Goal: Answer question/provide support: Share knowledge or assist other users

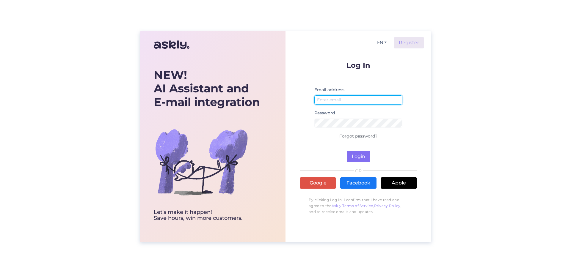
type input "[EMAIL_ADDRESS][DOMAIN_NAME]"
click at [356, 156] on button "Login" at bounding box center [358, 156] width 23 height 11
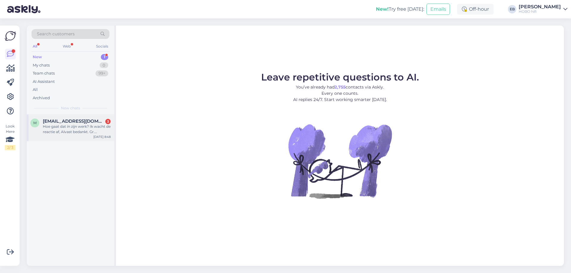
click at [103, 123] on span "[EMAIL_ADDRESS][DOMAIN_NAME]" at bounding box center [74, 121] width 62 height 5
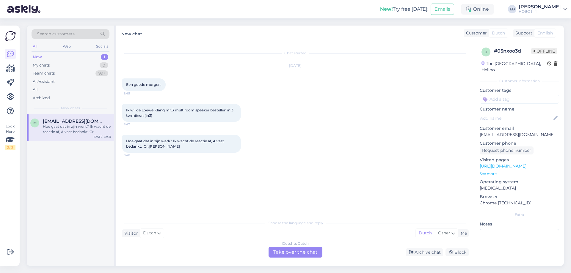
click at [287, 254] on div "Dutch to Dutch Take over the chat" at bounding box center [295, 252] width 54 height 11
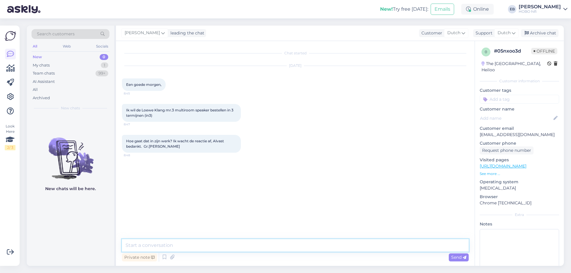
click at [240, 243] on textarea at bounding box center [295, 245] width 347 height 12
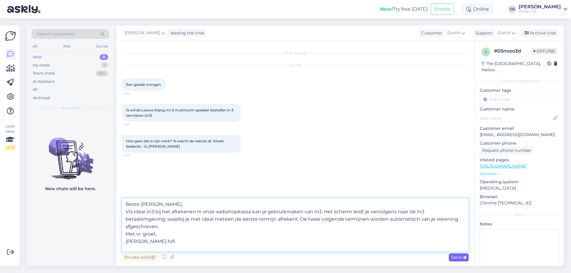
type textarea "Beste [PERSON_NAME], Via Ideal In3 bij het afrekenen in onze webshopkassa kan j…"
click at [457, 258] on span "Send" at bounding box center [458, 257] width 15 height 5
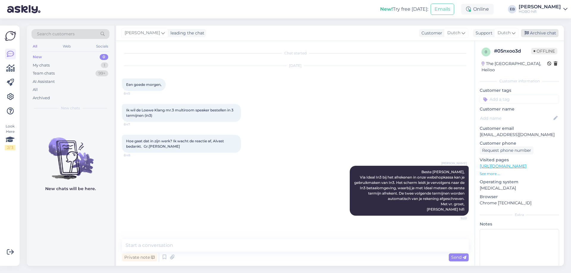
click at [541, 34] on div "Archive chat" at bounding box center [539, 33] width 37 height 8
click at [391, 100] on div "Ik wil de Loewe Klang mr.3 multiroom speaker bestellen in 3 termijnen (in3) 8:47" at bounding box center [295, 113] width 347 height 31
click at [498, 95] on input at bounding box center [519, 99] width 79 height 9
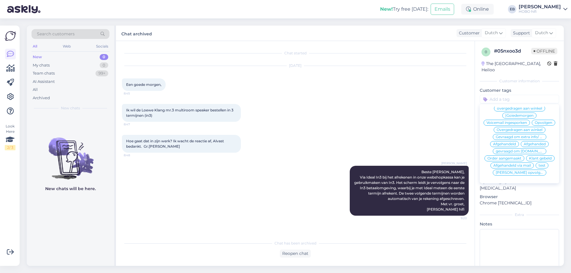
scroll to position [28, 0]
click at [504, 142] on span "Afgehandeld" at bounding box center [504, 144] width 23 height 4
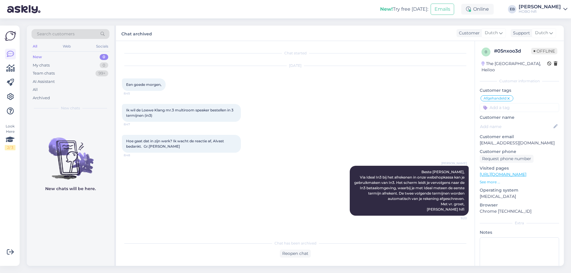
click at [277, 87] on div "[DATE] Een goede morgen, 8:45" at bounding box center [295, 78] width 347 height 38
click at [318, 50] on div "Chat started [DATE] Een goede morgen, 8:45 Ik wil de Loewe Klang mr.3 multiroom…" at bounding box center [298, 139] width 352 height 185
